Goal: Transaction & Acquisition: Download file/media

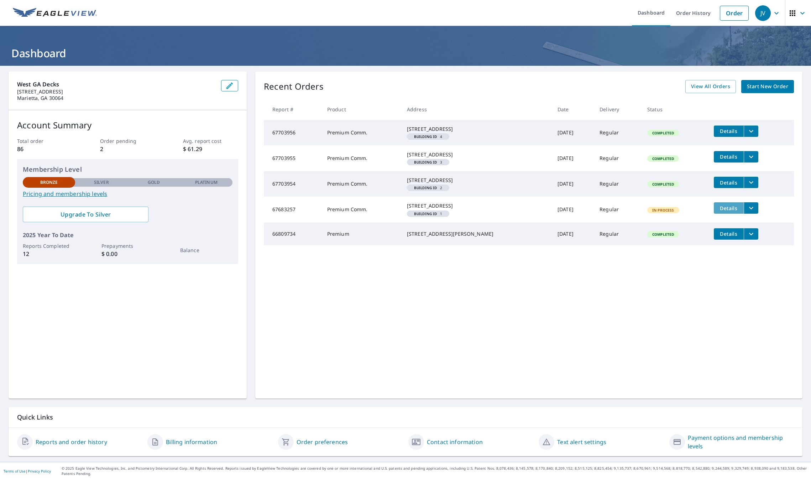
click at [729, 212] on span "Details" at bounding box center [728, 208] width 21 height 7
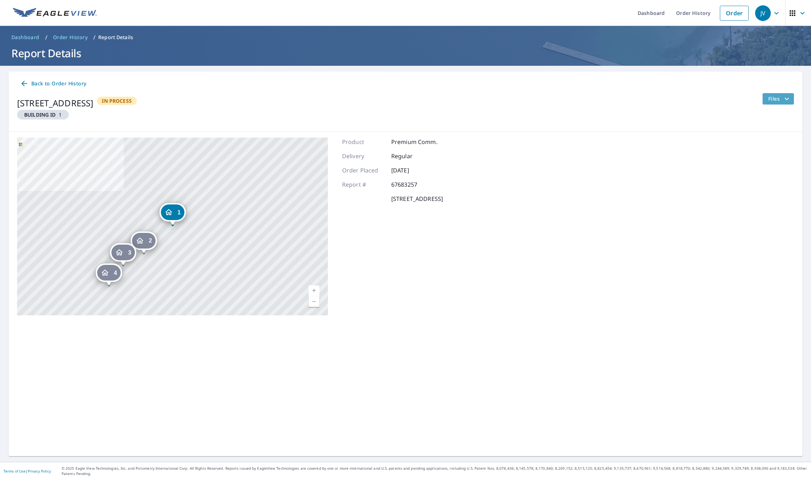
click at [784, 103] on button "Files" at bounding box center [778, 98] width 32 height 11
click at [581, 145] on div "2 [STREET_ADDRESS] 3 [STREET_ADDRESS] 4 [STREET_ADDRESS] 1 [STREET_ADDRESS] Aer…" at bounding box center [406, 226] width 794 height 189
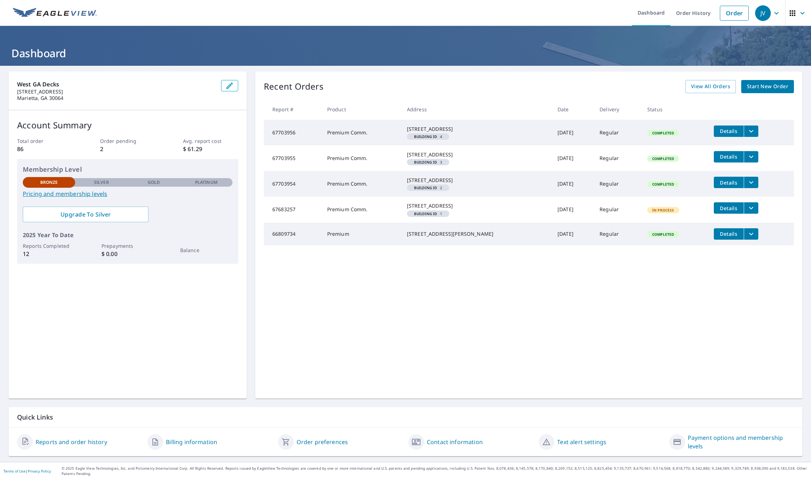
click at [797, 13] on span "button" at bounding box center [798, 13] width 20 height 17
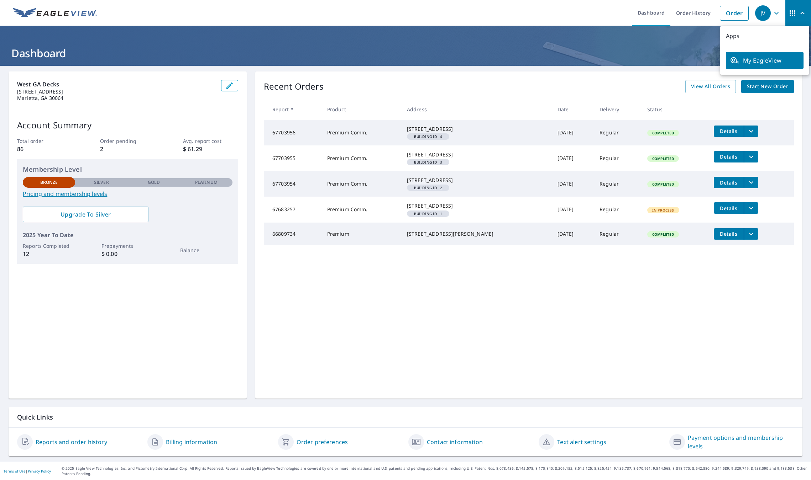
click at [797, 13] on span "button" at bounding box center [798, 13] width 20 height 17
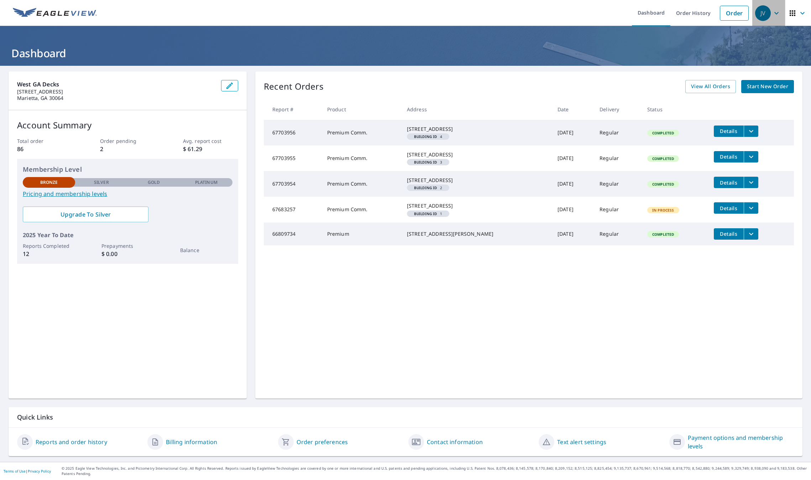
click at [776, 16] on icon "button" at bounding box center [776, 13] width 9 height 9
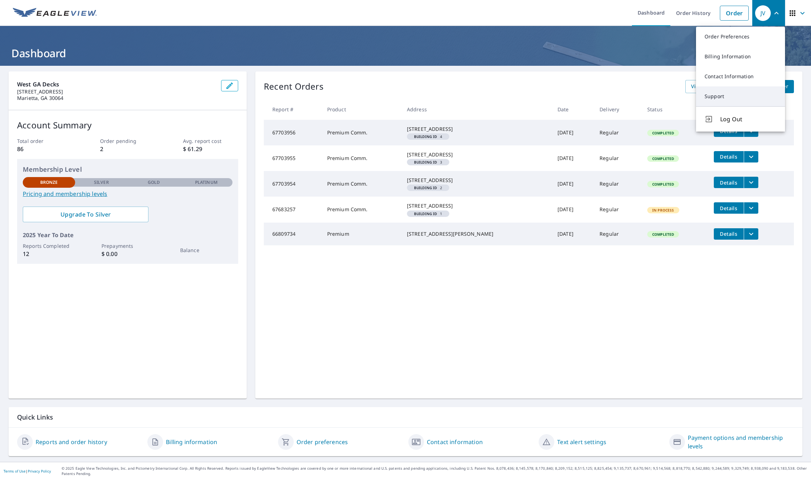
click at [727, 95] on link "Support" at bounding box center [740, 96] width 89 height 20
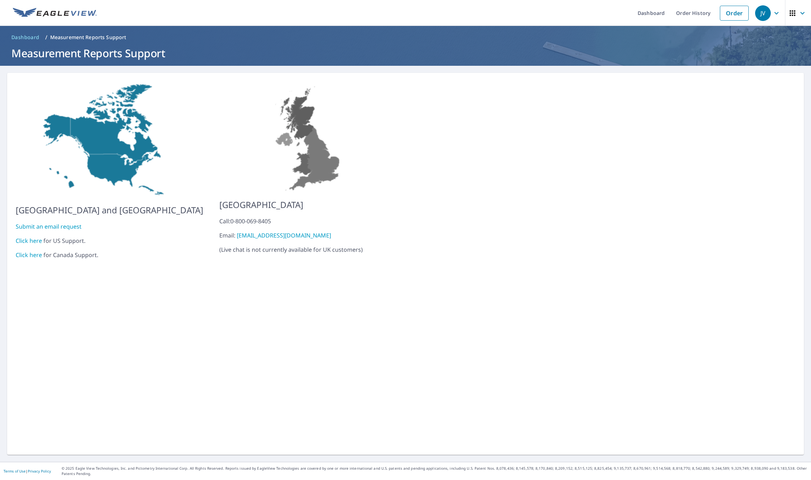
click at [34, 238] on link "Click here" at bounding box center [29, 241] width 26 height 8
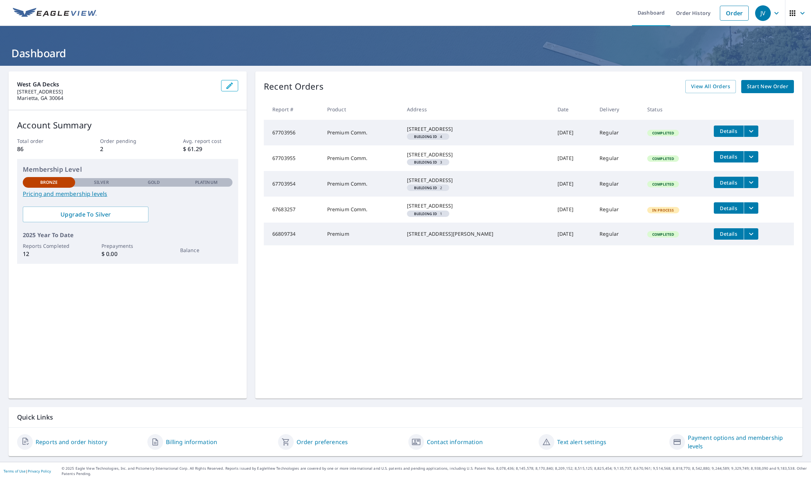
click at [283, 222] on td "67683257" at bounding box center [293, 210] width 58 height 26
drag, startPoint x: 273, startPoint y: 234, endPoint x: 303, endPoint y: 236, distance: 29.6
click at [295, 222] on td "67683257" at bounding box center [293, 210] width 58 height 26
click at [303, 222] on td "67683257" at bounding box center [293, 210] width 58 height 26
click at [778, 16] on icon "button" at bounding box center [776, 13] width 9 height 9
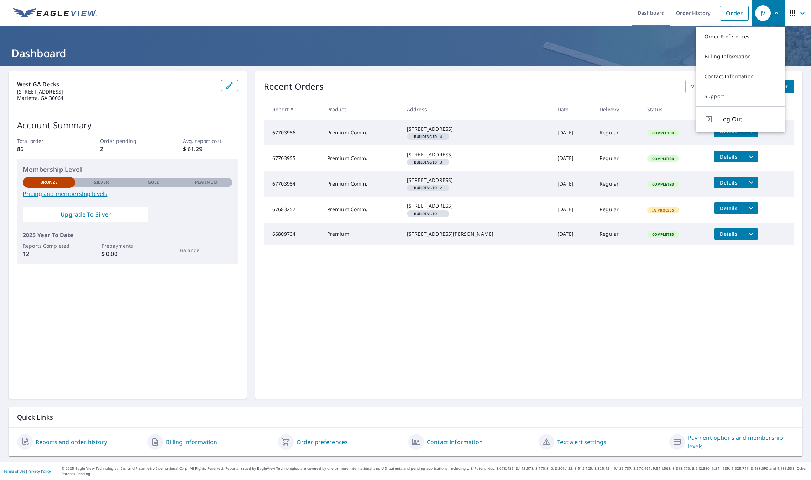
click at [575, 90] on div "Recent Orders View All Orders Start New Order" at bounding box center [529, 86] width 530 height 13
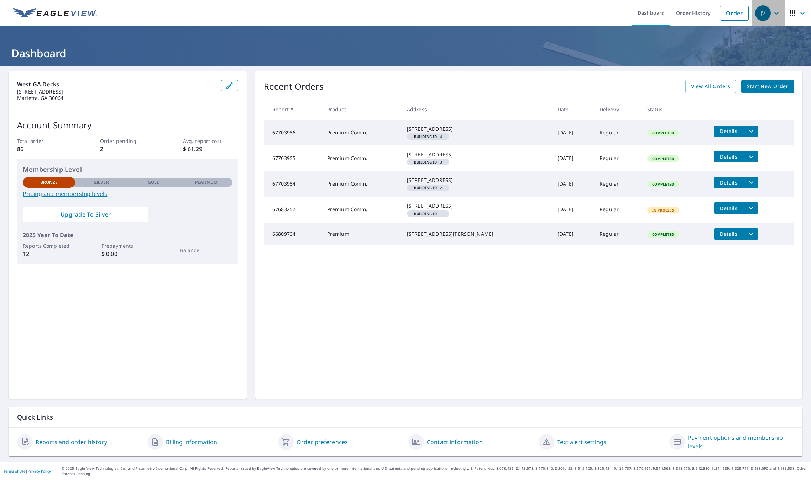
click at [773, 17] on icon "button" at bounding box center [776, 13] width 9 height 9
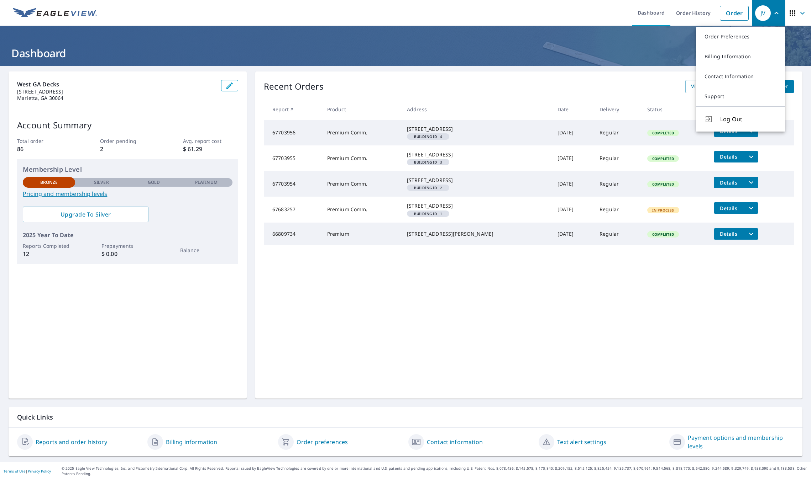
click at [627, 78] on div "Recent Orders View All Orders Start New Order Report # Product Address Date Del…" at bounding box center [528, 235] width 547 height 327
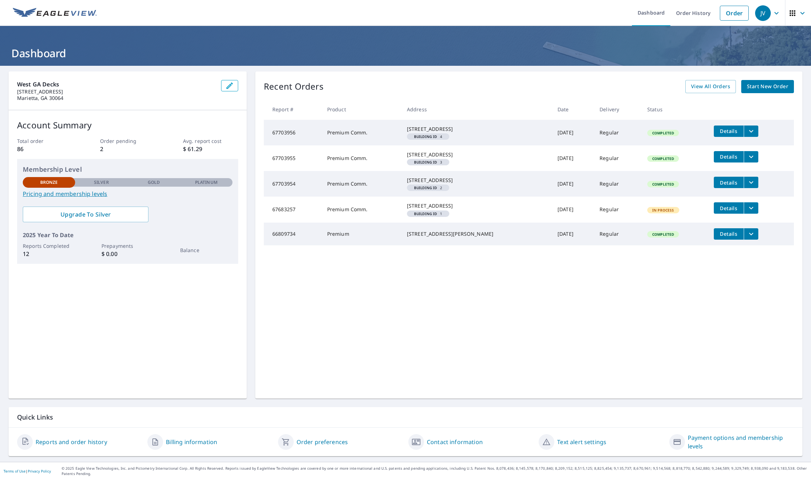
click at [749, 212] on icon "filesDropdownBtn-67683257" at bounding box center [751, 208] width 9 height 9
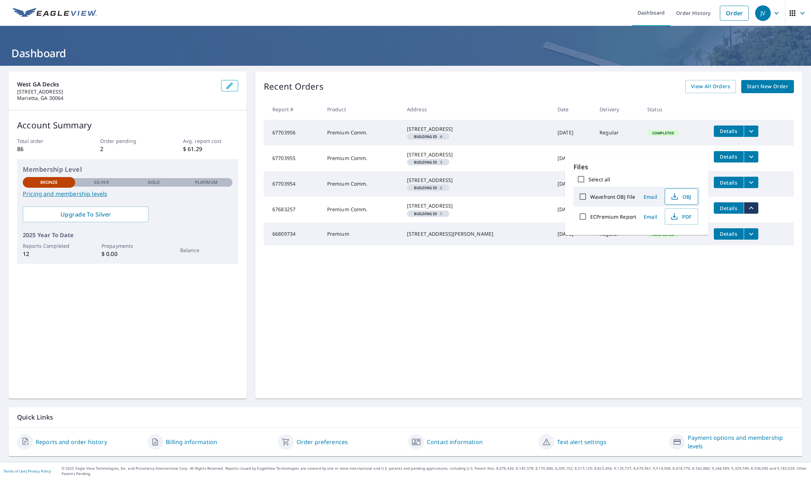
click at [678, 201] on span "OBJ" at bounding box center [680, 197] width 23 height 9
click at [685, 220] on span "PDF" at bounding box center [680, 216] width 23 height 9
click at [680, 285] on div "Recent Orders View All Orders Start New Order Report # Product Address Date Del…" at bounding box center [528, 235] width 547 height 327
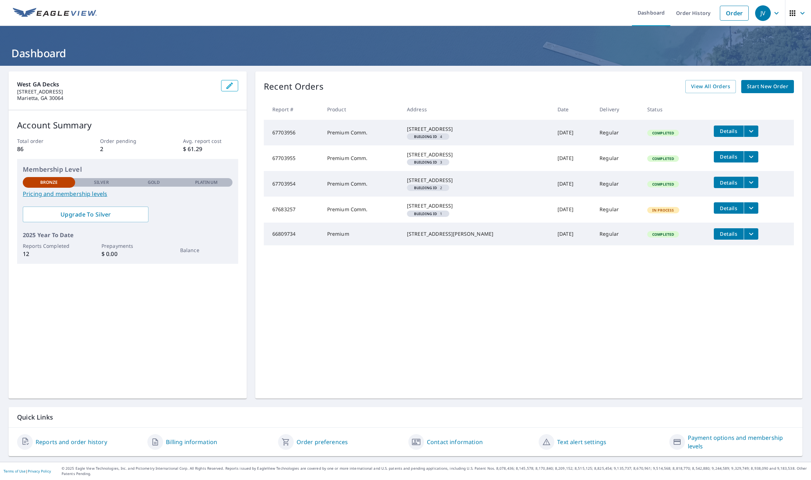
click at [751, 187] on icon "filesDropdownBtn-67703954" at bounding box center [751, 182] width 9 height 9
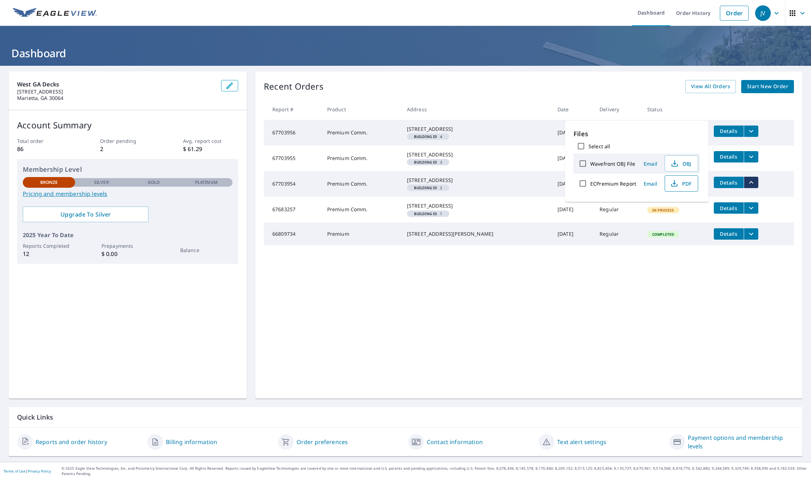
click at [691, 188] on button "PDF" at bounding box center [680, 183] width 33 height 16
click at [751, 161] on icon "filesDropdownBtn-67703955" at bounding box center [751, 157] width 9 height 9
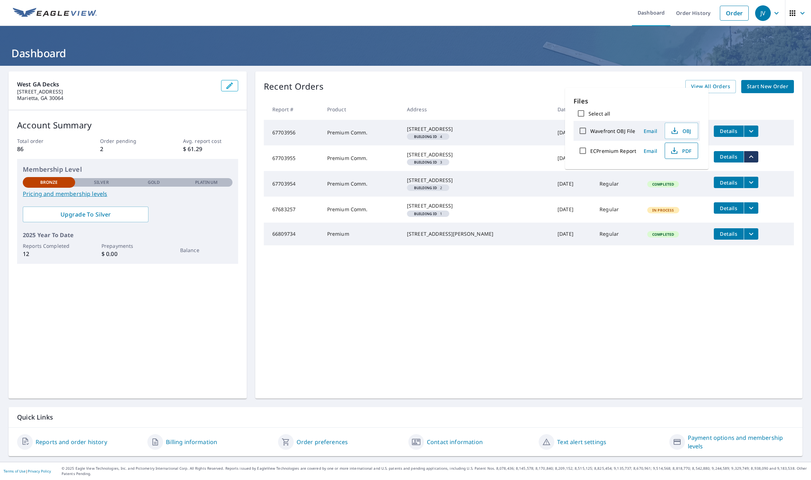
click at [685, 155] on span "PDF" at bounding box center [680, 151] width 23 height 9
click at [750, 133] on icon "filesDropdownBtn-67703956" at bounding box center [751, 131] width 9 height 9
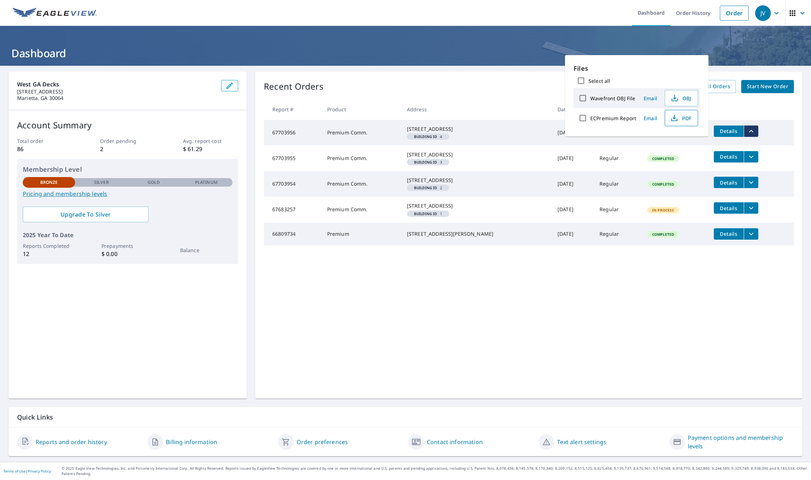
click at [679, 122] on span "PDF" at bounding box center [680, 118] width 23 height 9
